Goal: Task Accomplishment & Management: Use online tool/utility

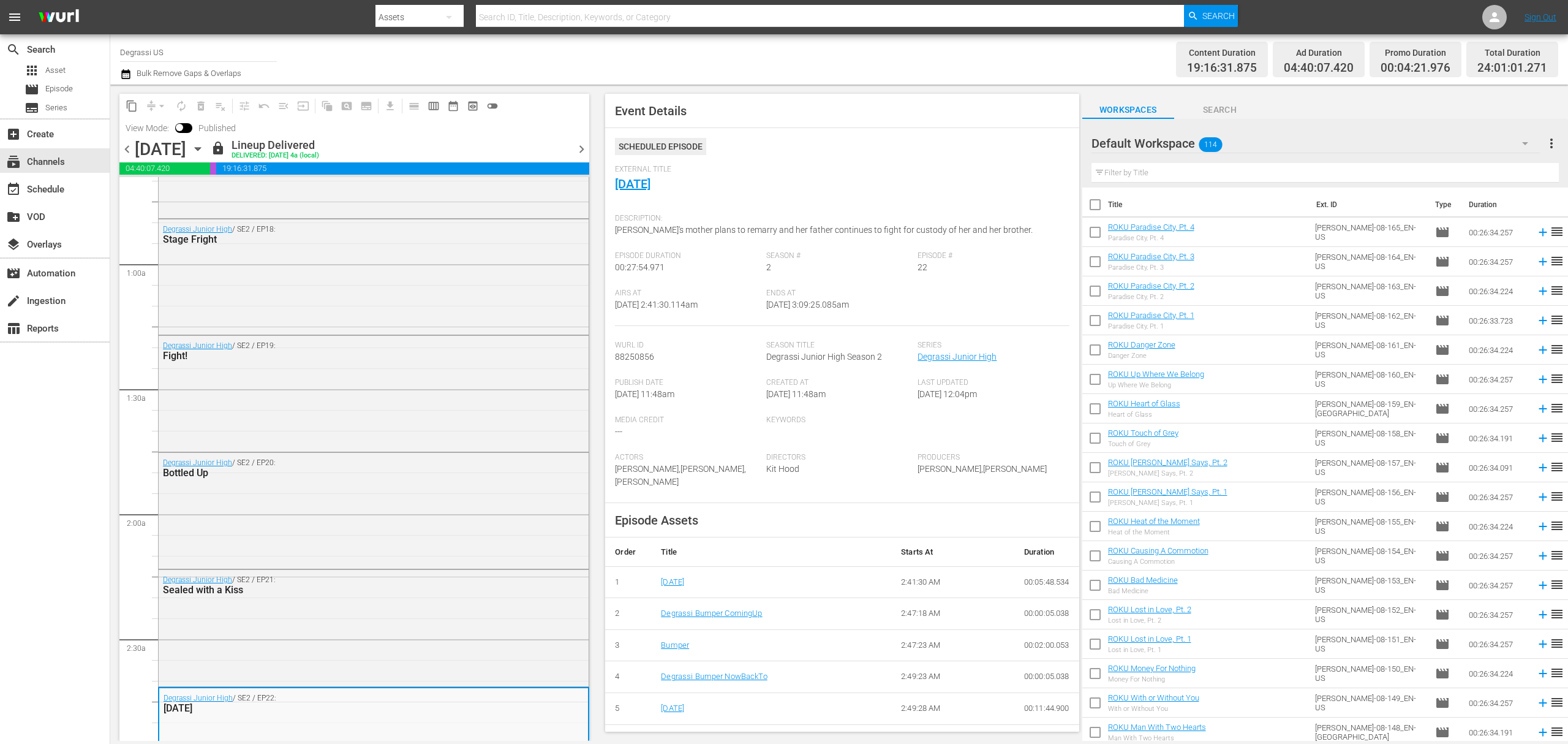
scroll to position [118, 0]
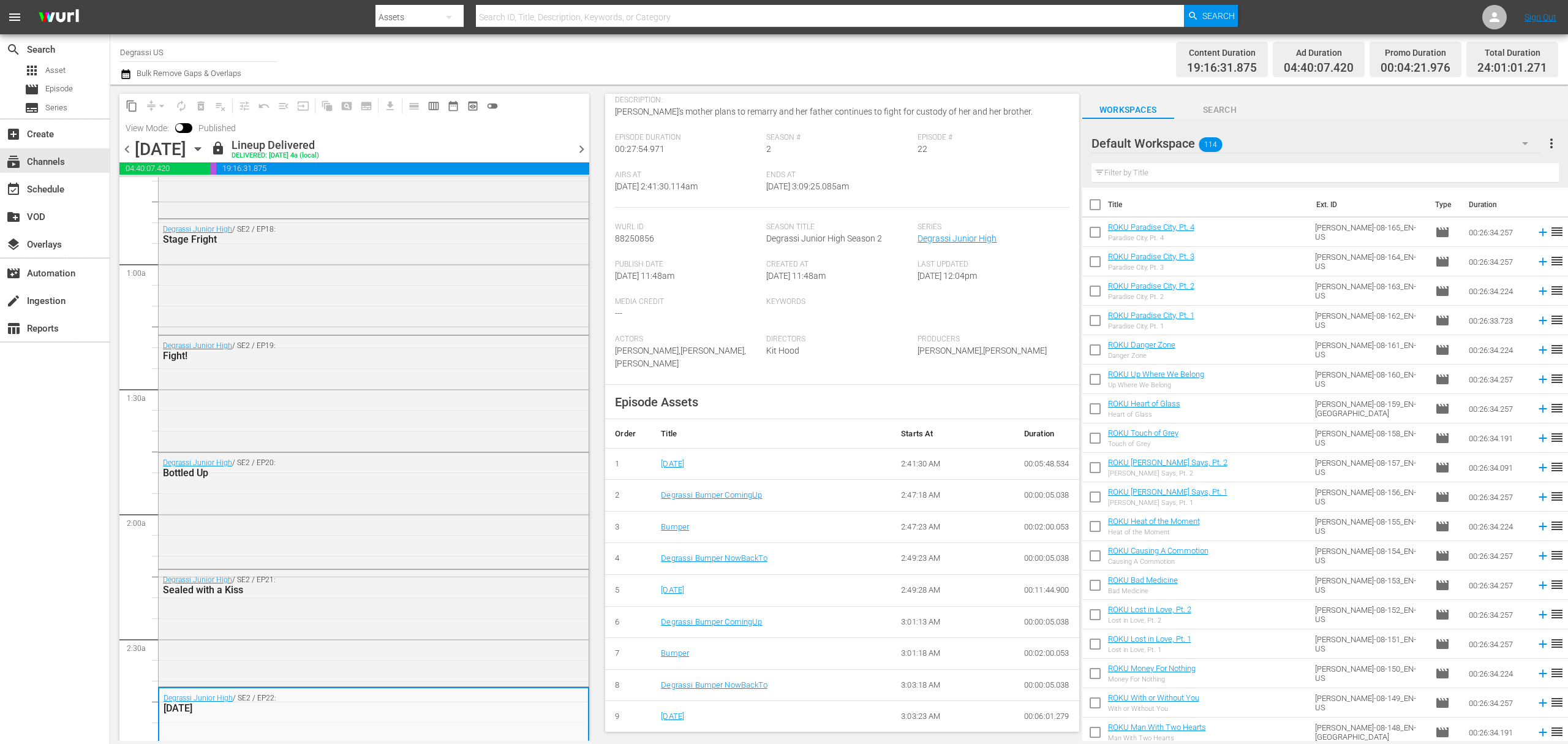
click at [205, 146] on icon "button" at bounding box center [197, 149] width 14 height 14
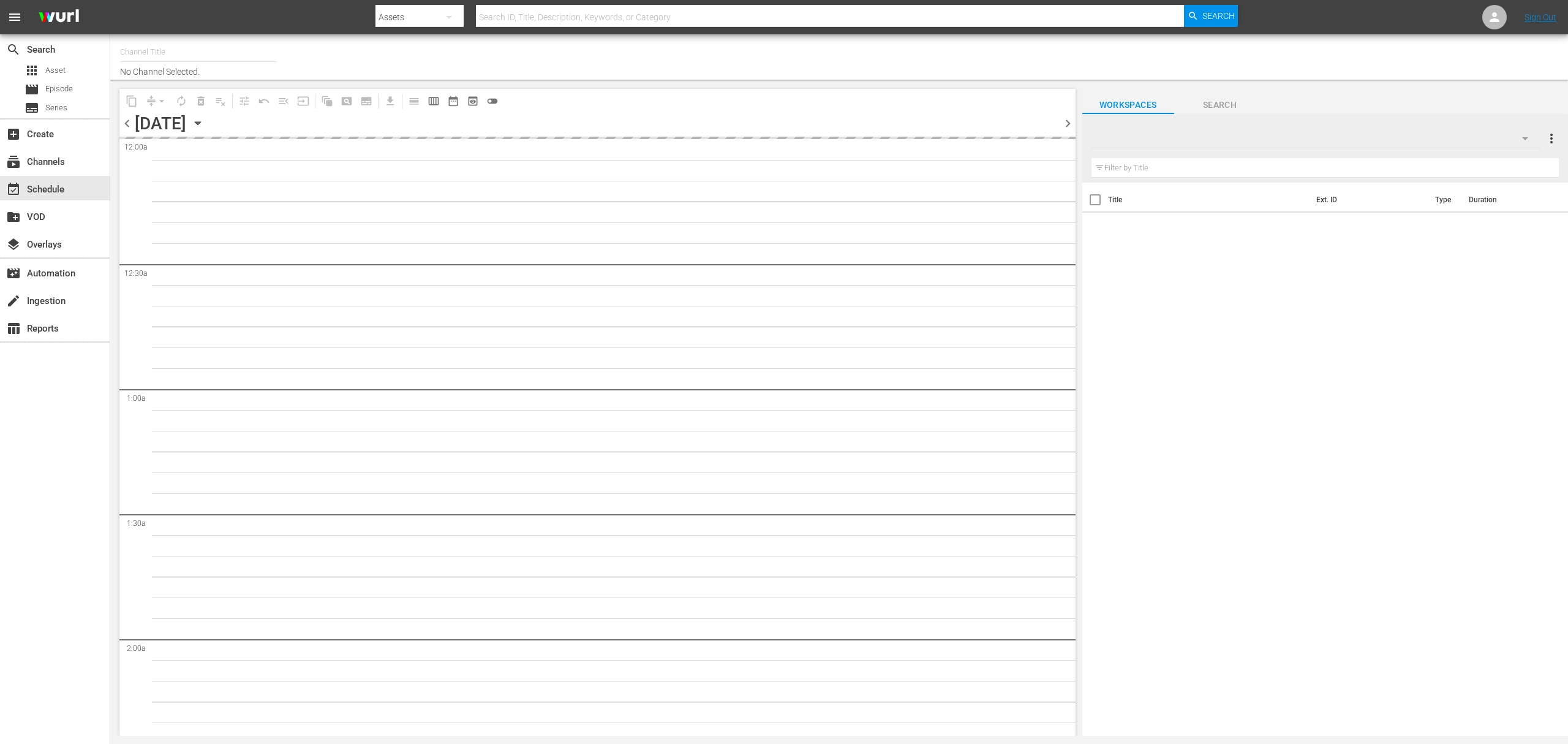
type input "Degrassi US (715)"
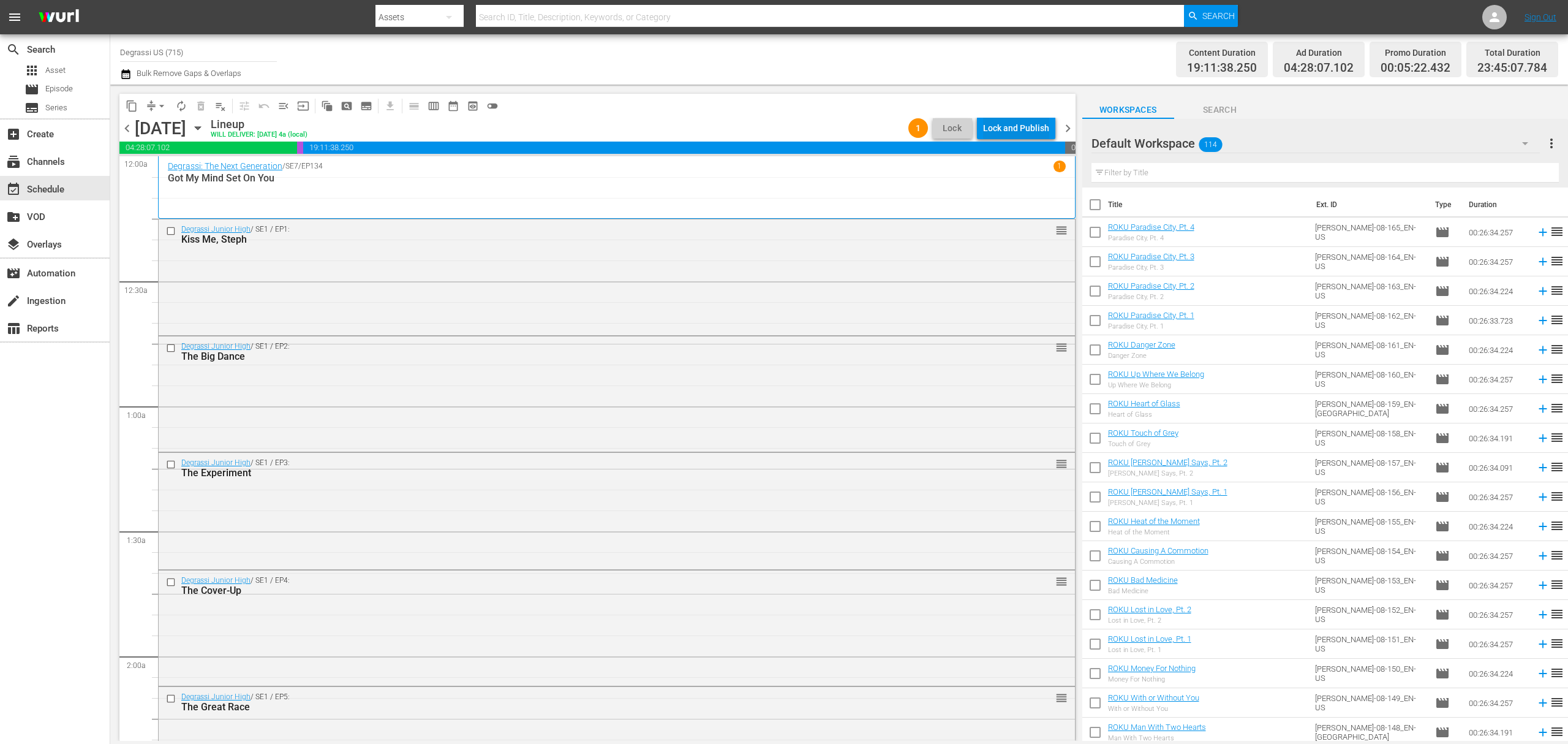
click at [1018, 131] on div "Lock and Publish" at bounding box center [1016, 128] width 66 height 22
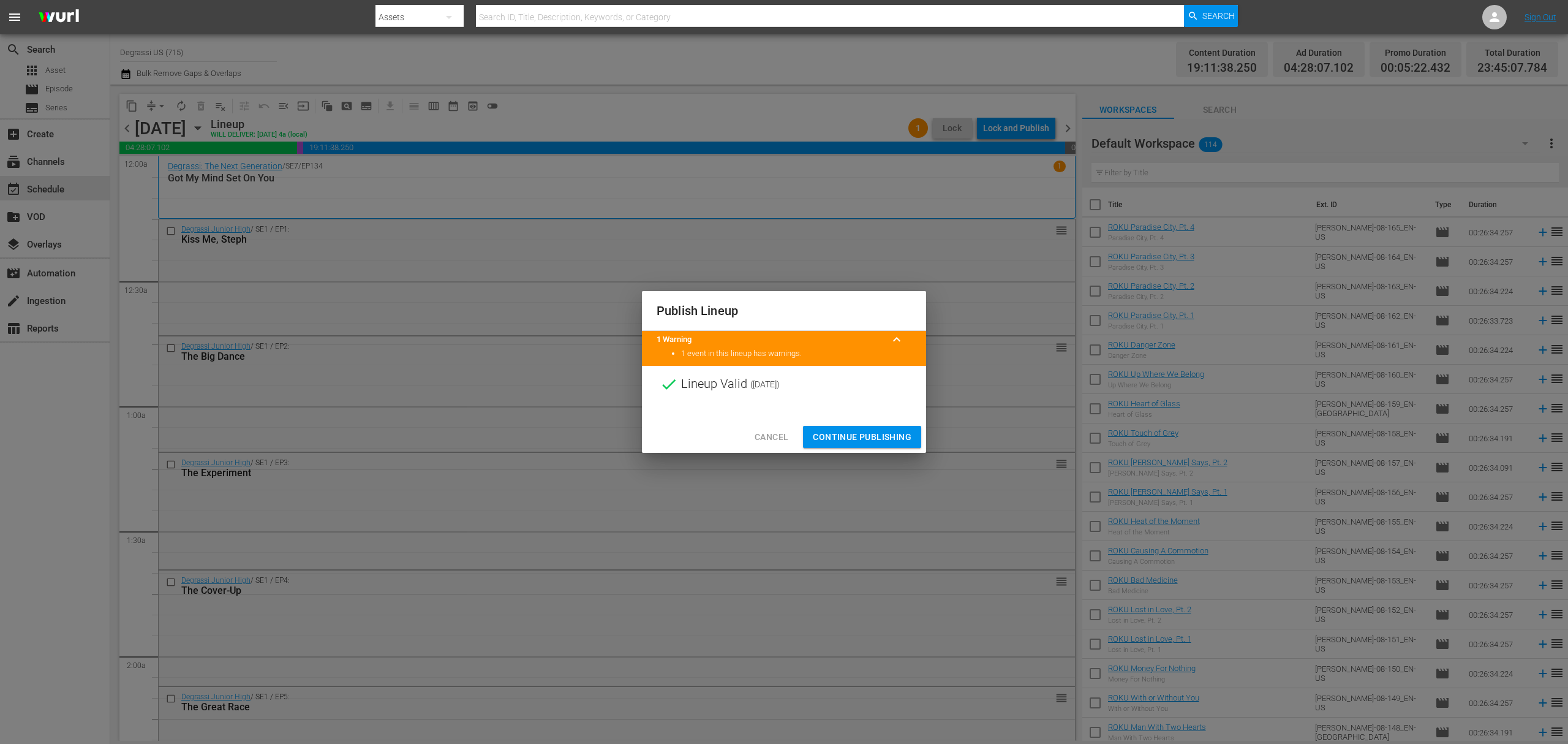
click at [856, 434] on span "Continue Publishing" at bounding box center [863, 437] width 99 height 16
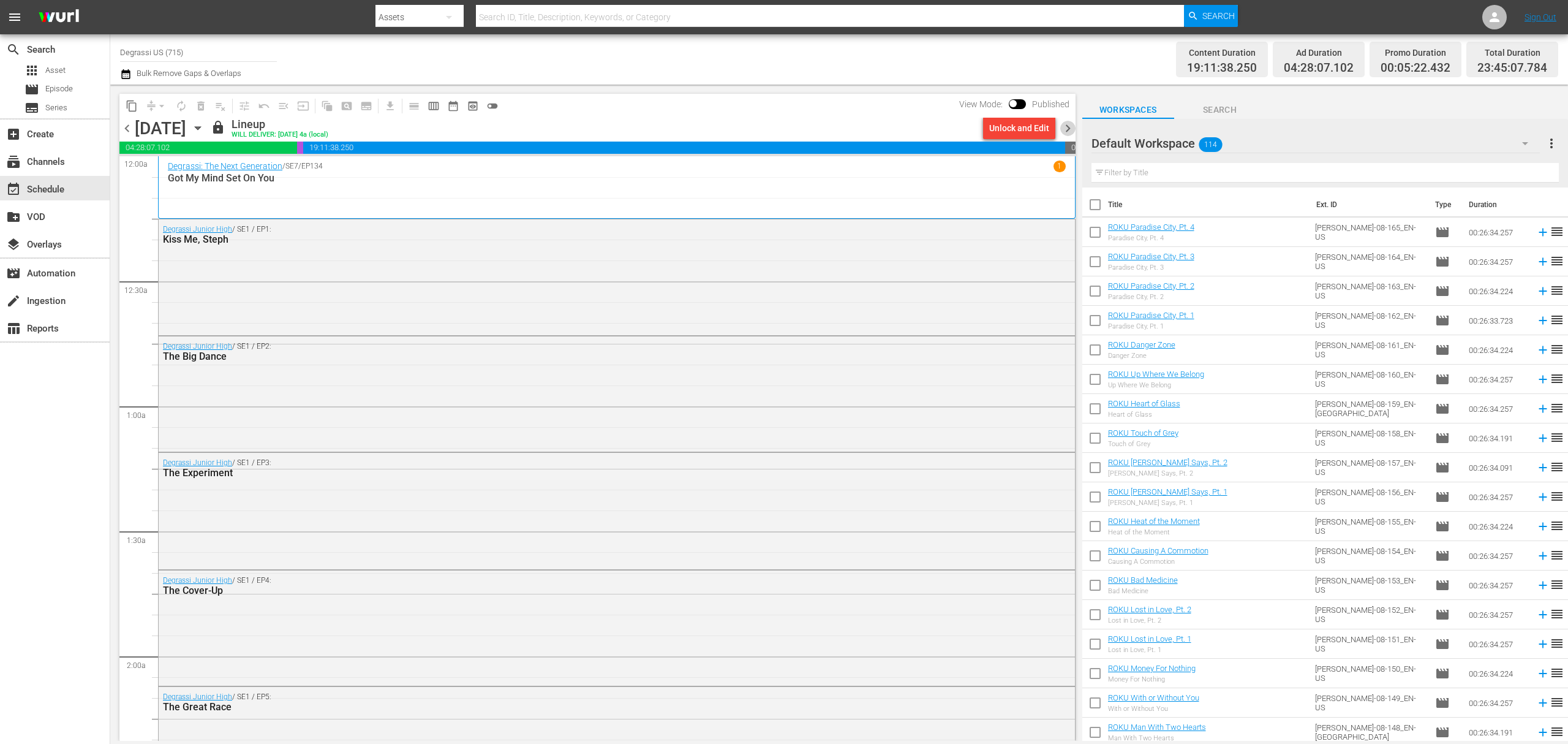
click at [1065, 125] on span "chevron_right" at bounding box center [1067, 128] width 16 height 16
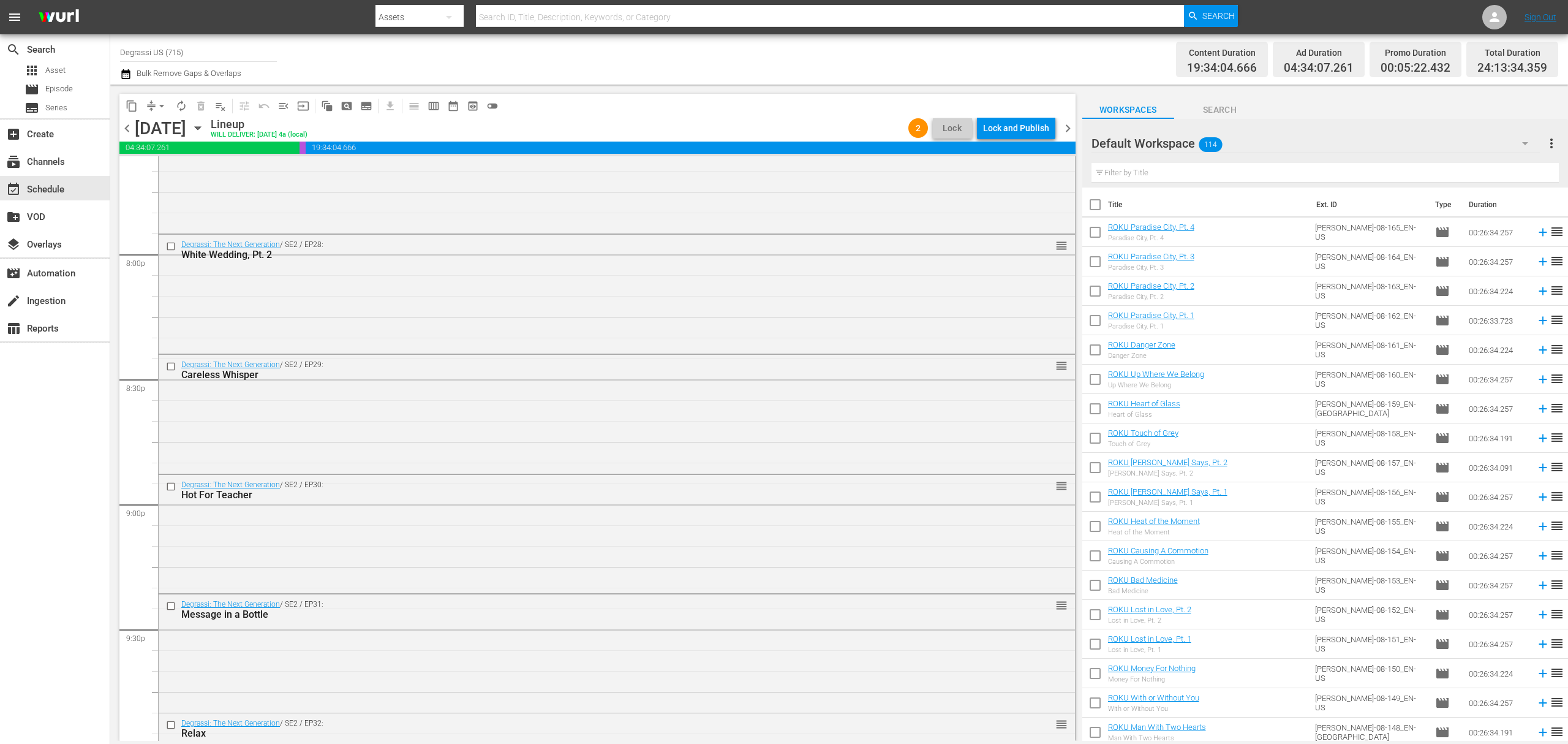
scroll to position [5472, 0]
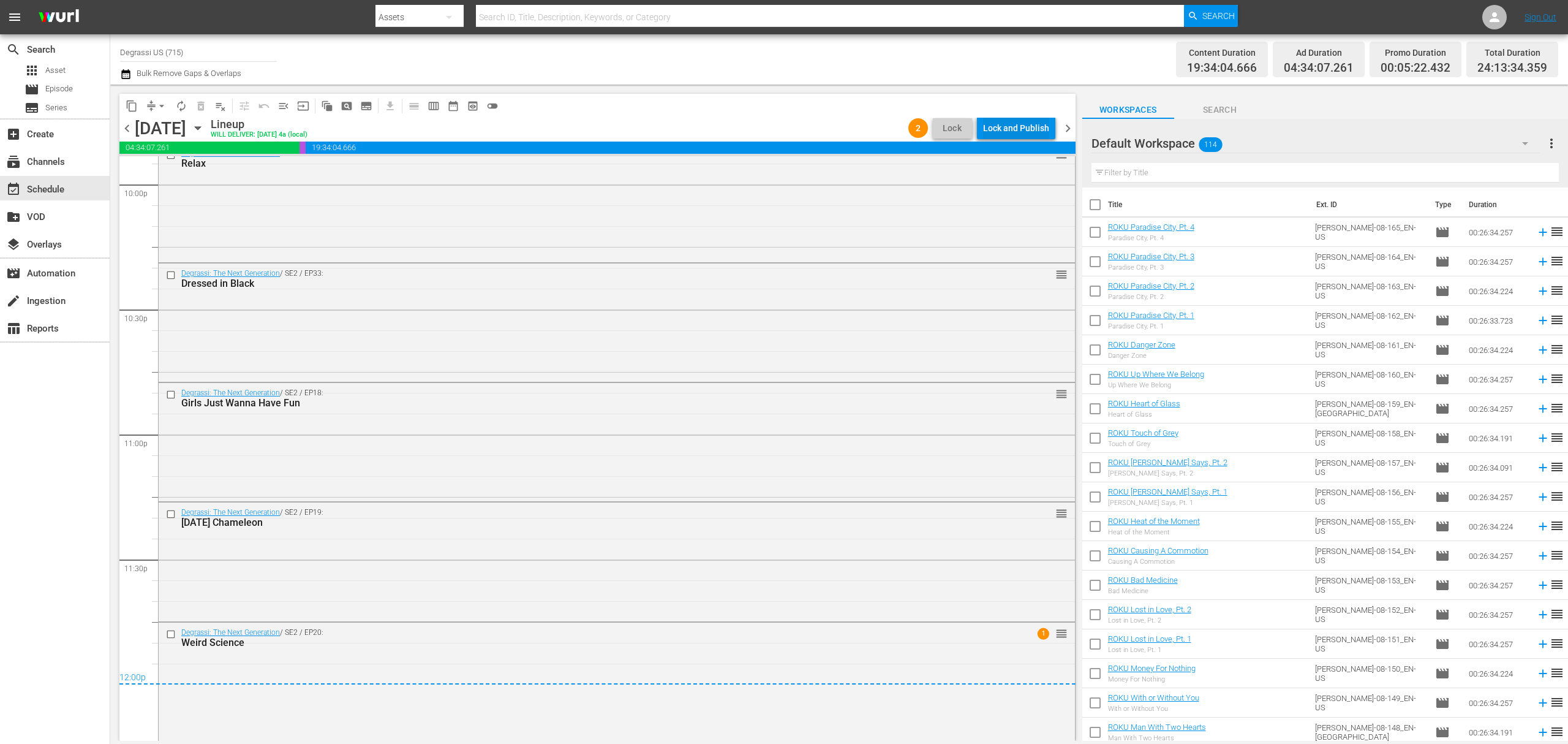
click at [1024, 122] on div "Lock and Publish" at bounding box center [1016, 128] width 66 height 22
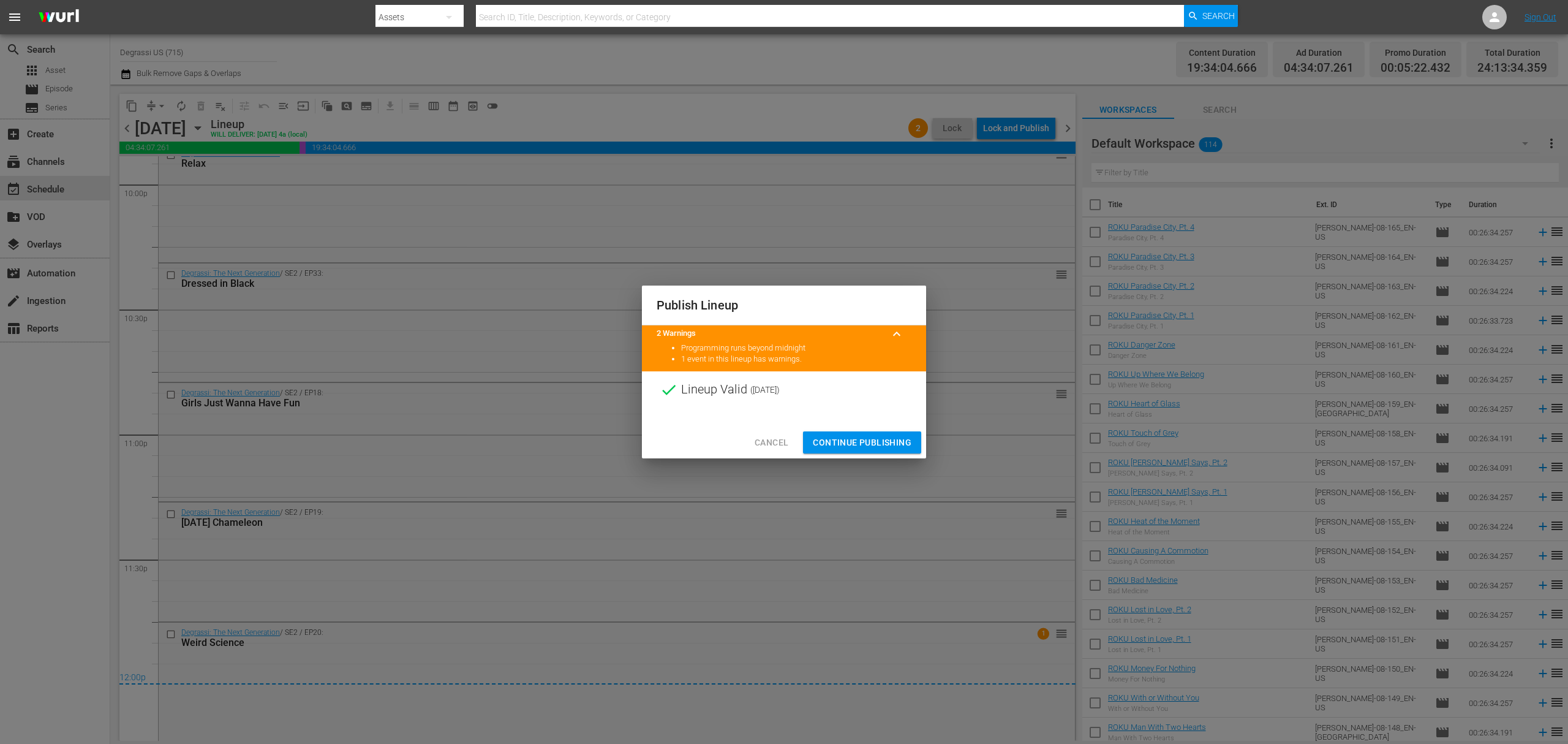
click at [863, 441] on span "Continue Publishing" at bounding box center [863, 442] width 99 height 16
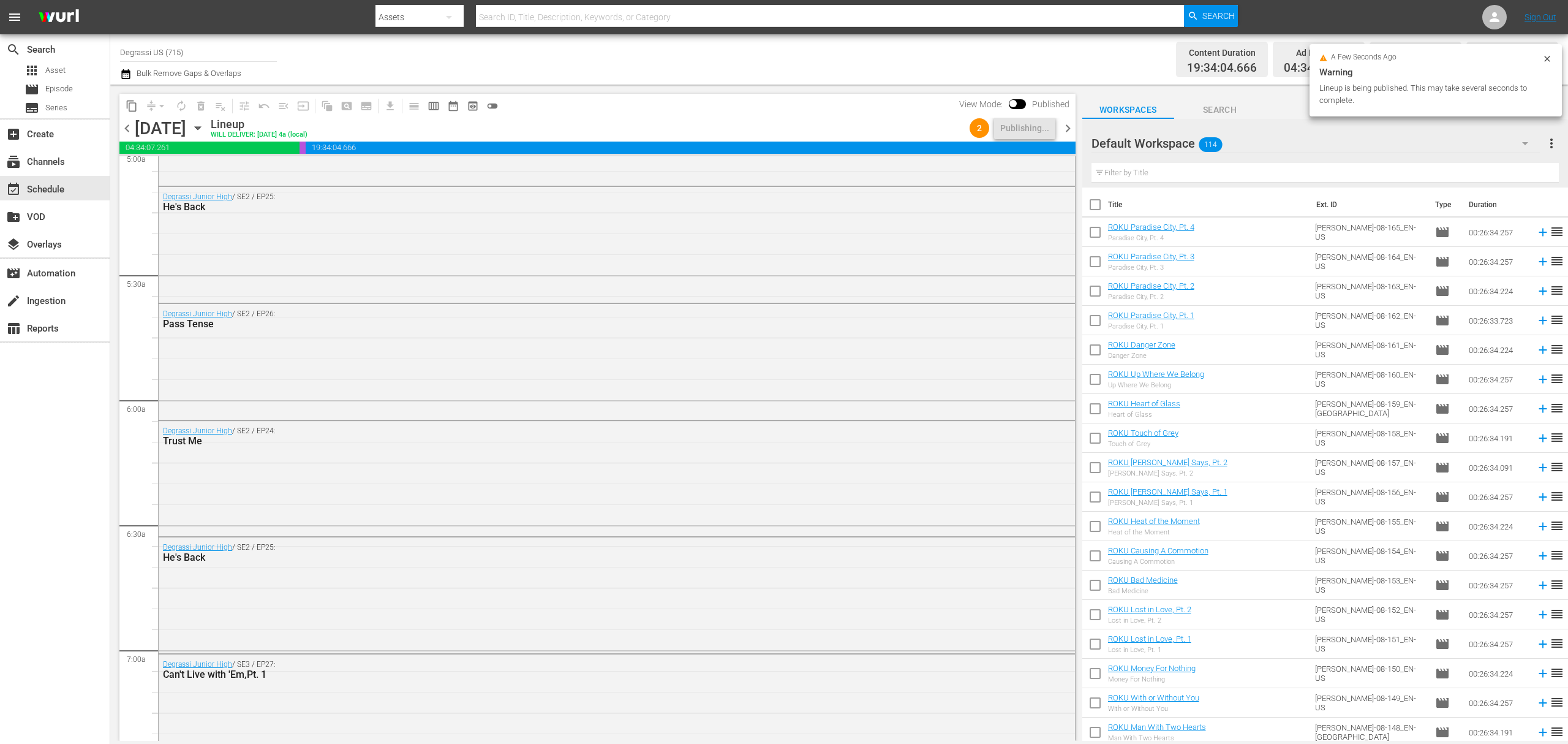
scroll to position [0, 0]
